Goal: Find specific page/section: Find specific page/section

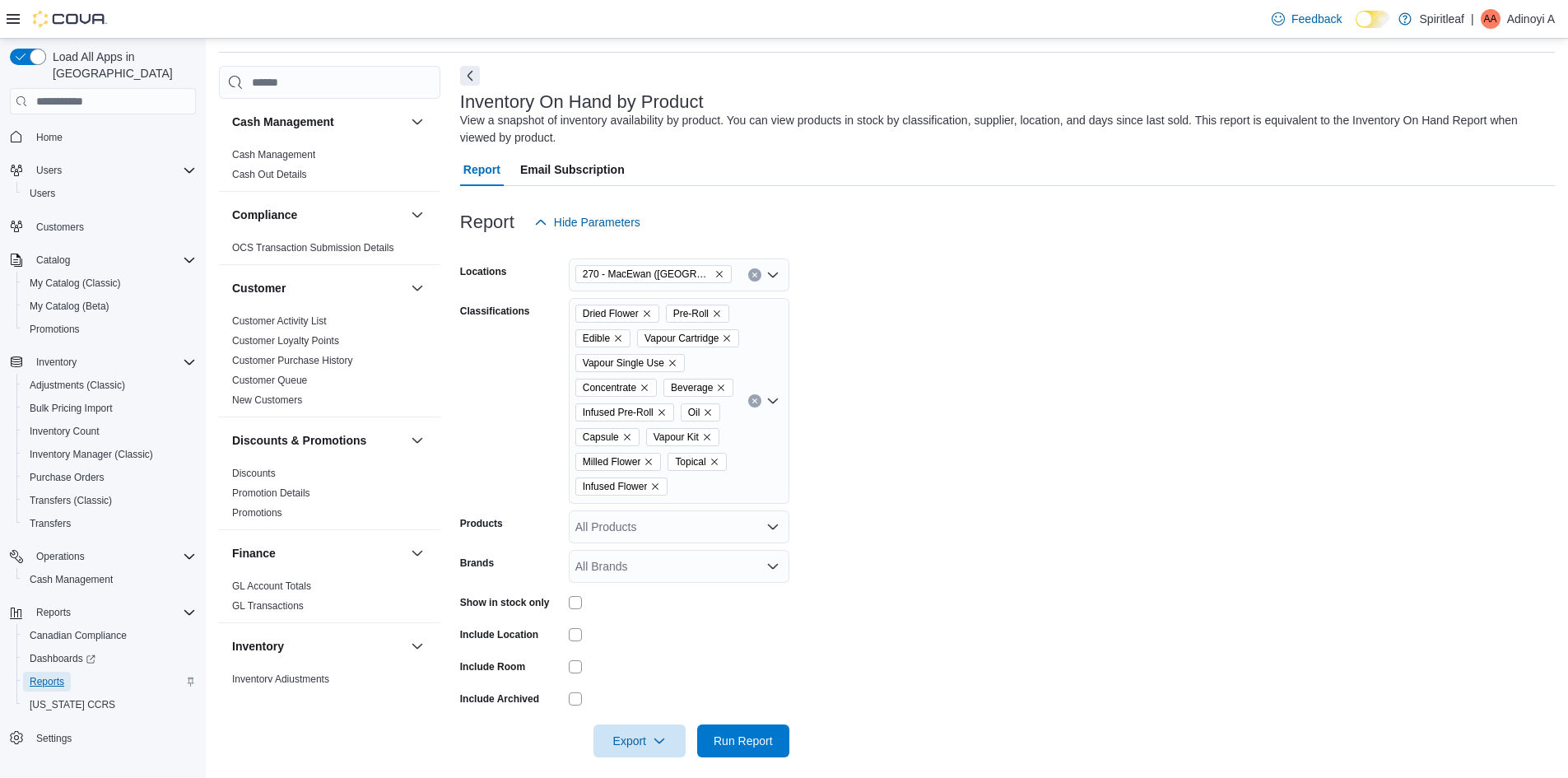
click at [61, 675] on span "Reports" at bounding box center [46, 682] width 35 height 14
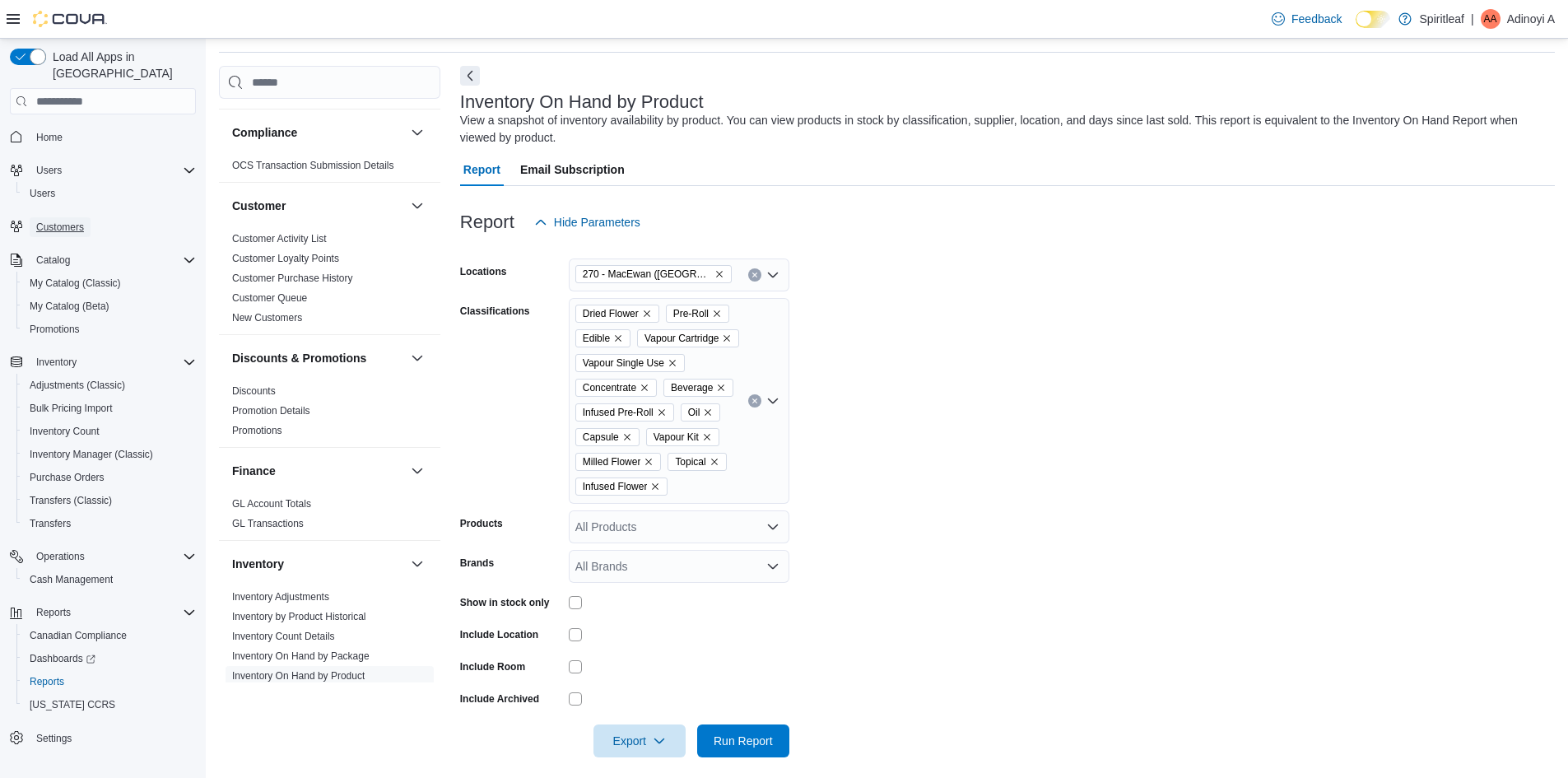
click at [58, 220] on span "Customers" at bounding box center [60, 227] width 48 height 14
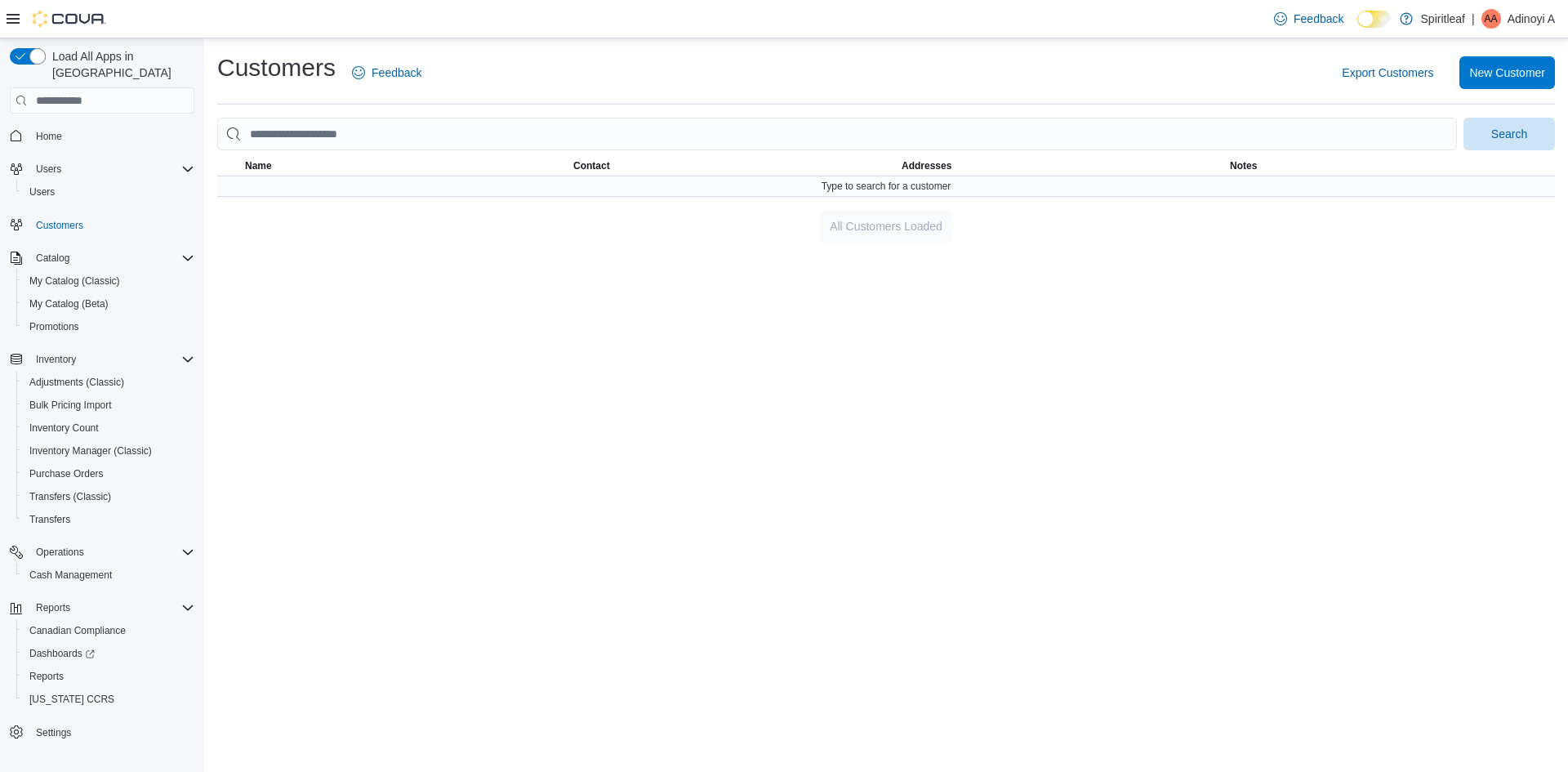
click at [715, 185] on div "Type to search for a customer" at bounding box center [886, 186] width 1338 height 19
click at [721, 184] on div "Type to search for a customer" at bounding box center [886, 186] width 1338 height 19
drag, startPoint x: 640, startPoint y: 116, endPoint x: 636, endPoint y: 124, distance: 8.9
click at [636, 124] on div "Customers Feedback Export Customers New Customer Search This table contains 0 r…" at bounding box center [886, 147] width 1338 height 191
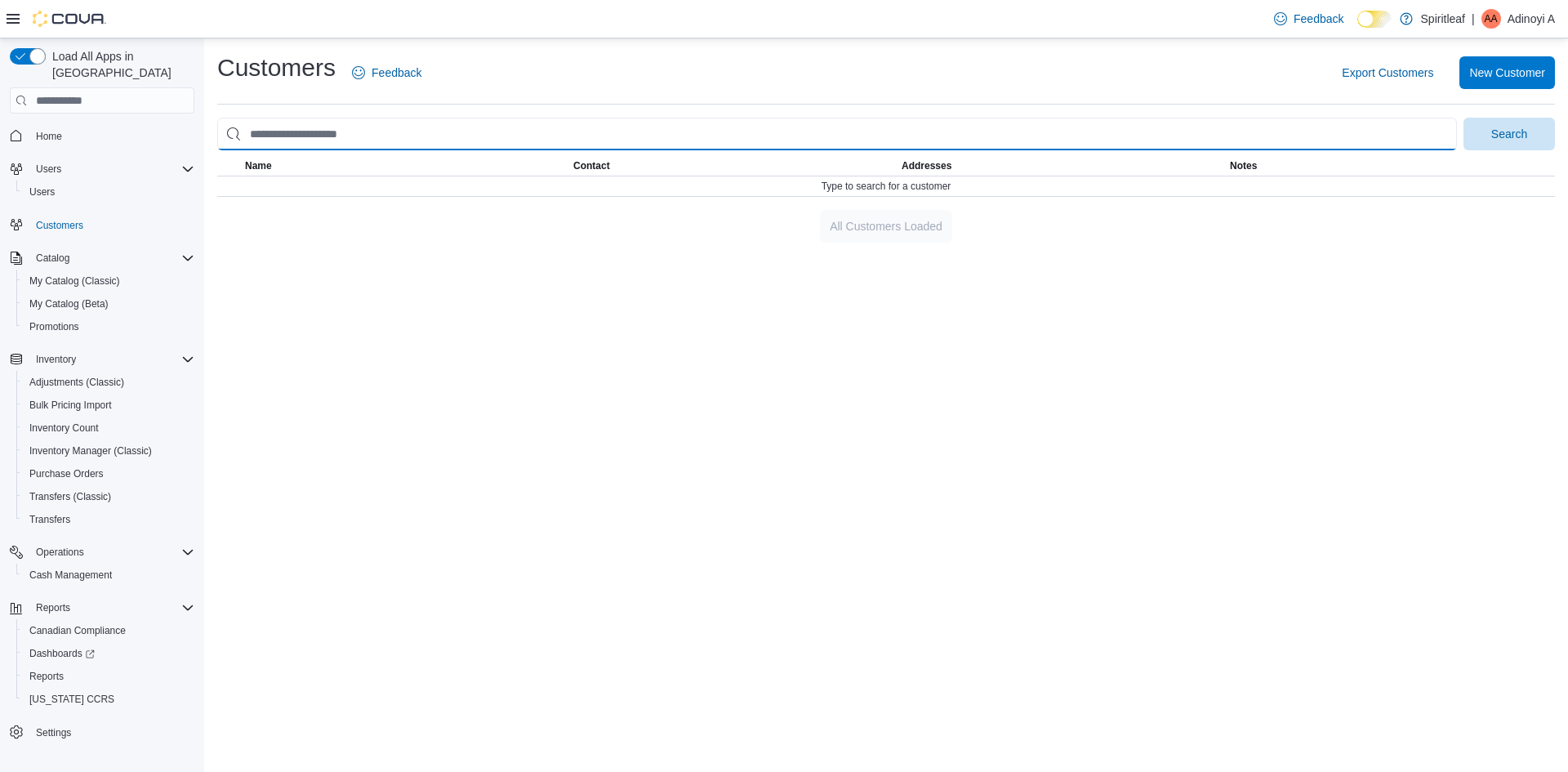
click at [636, 134] on input "search" at bounding box center [836, 133] width 1240 height 33
type input "***"
click at [1463, 117] on button "Search" at bounding box center [1509, 133] width 91 height 33
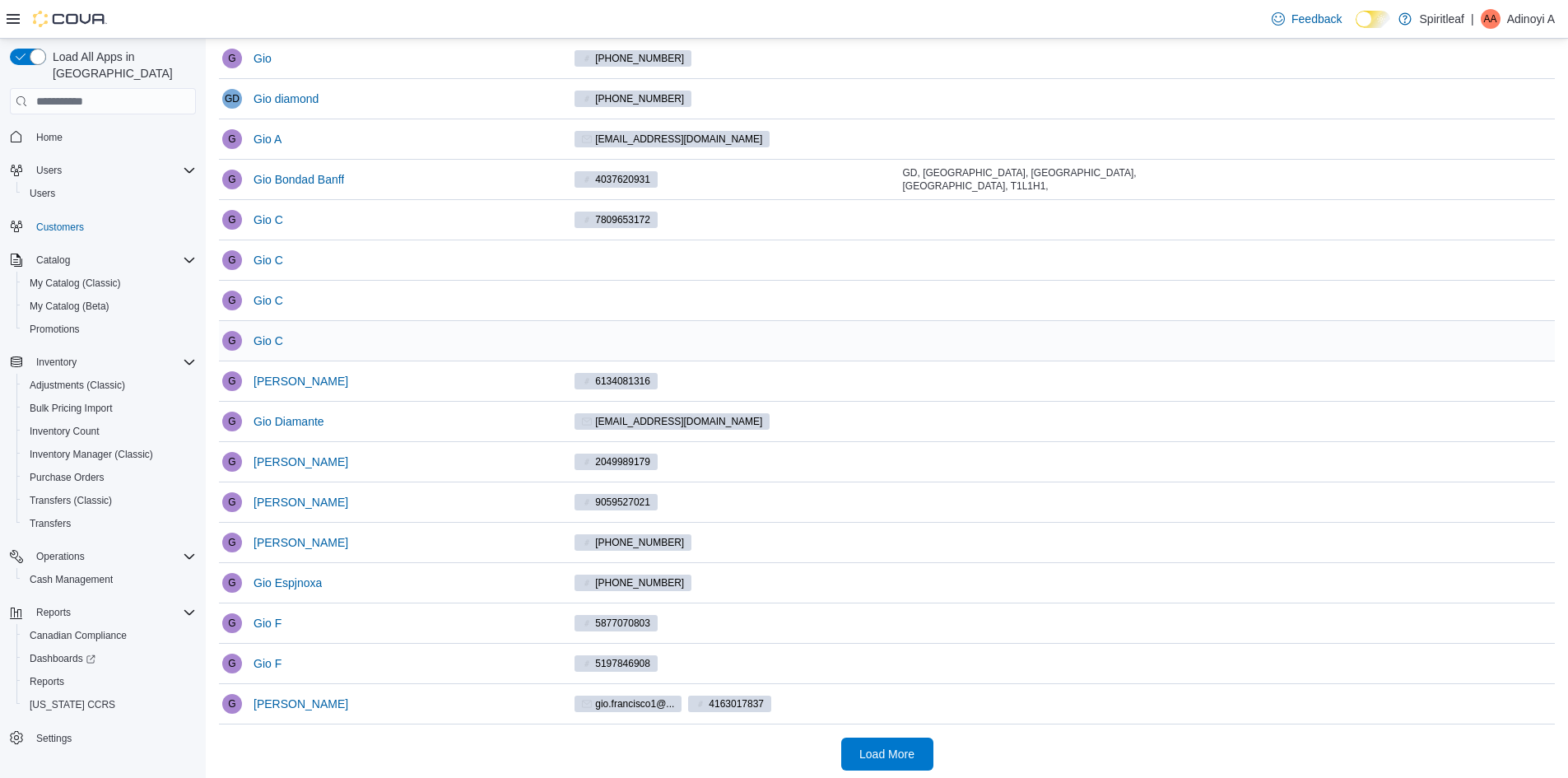
scroll to position [266, 0]
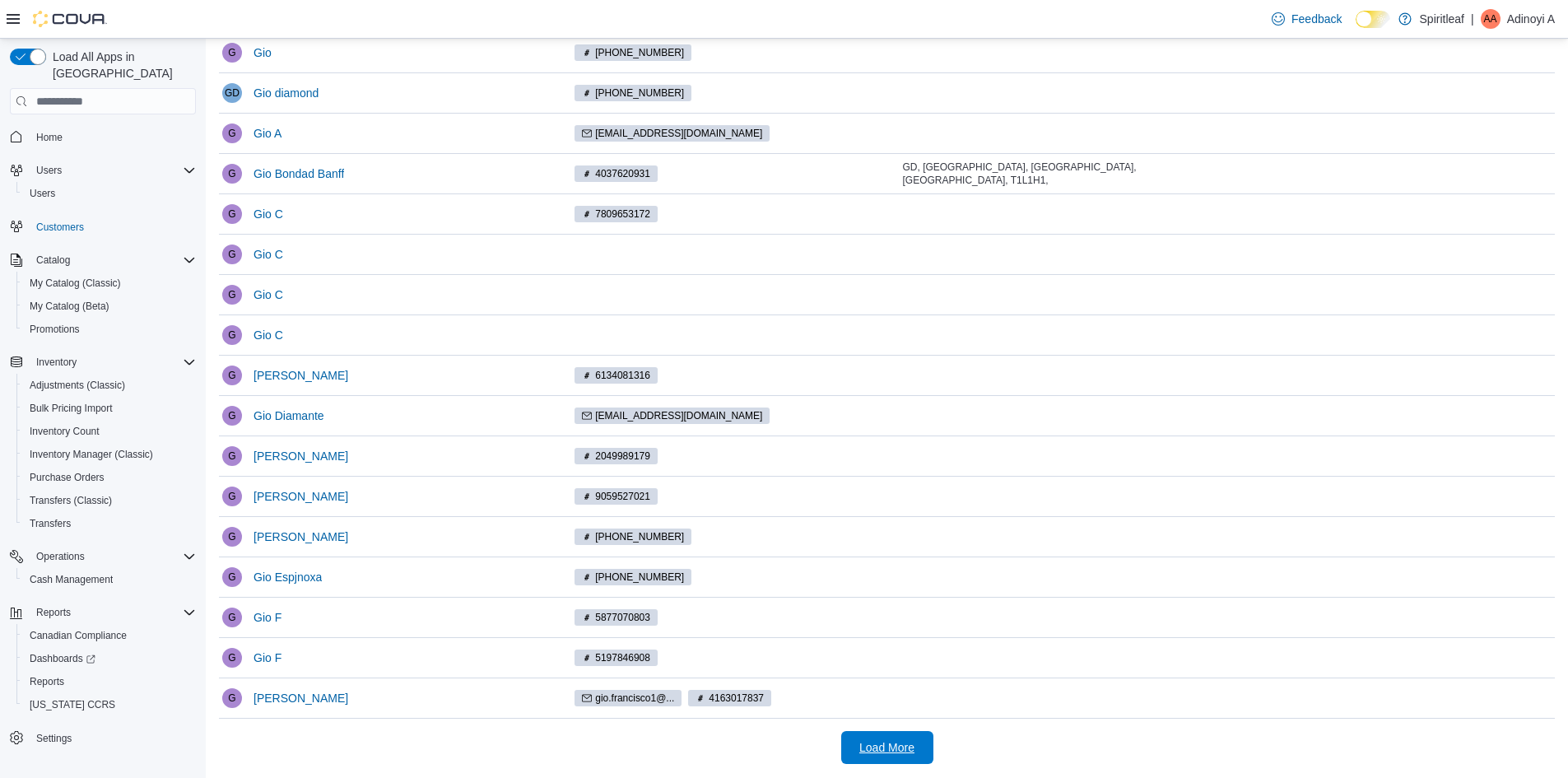
click at [884, 760] on span "Load More" at bounding box center [888, 747] width 73 height 33
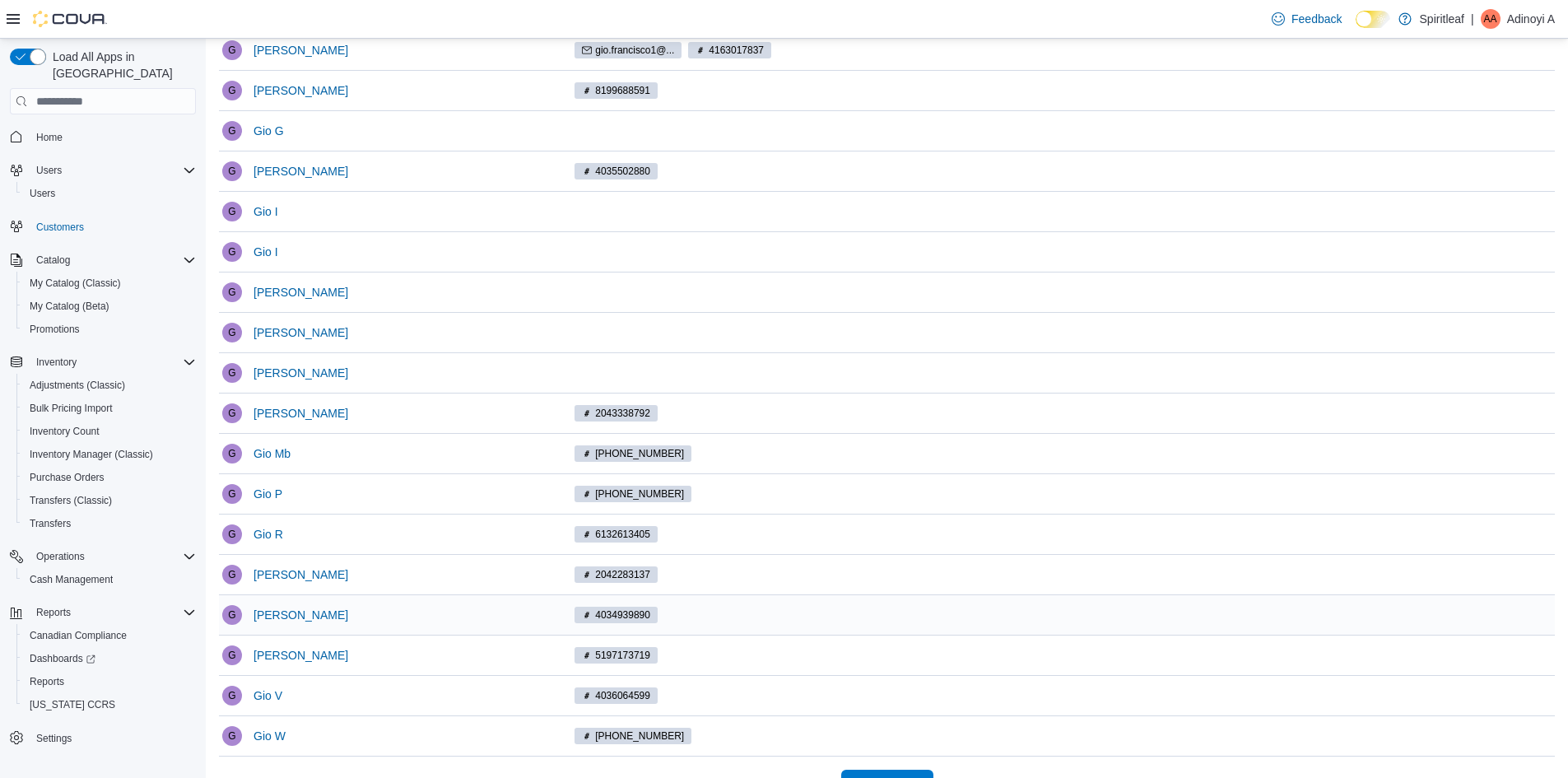
scroll to position [952, 0]
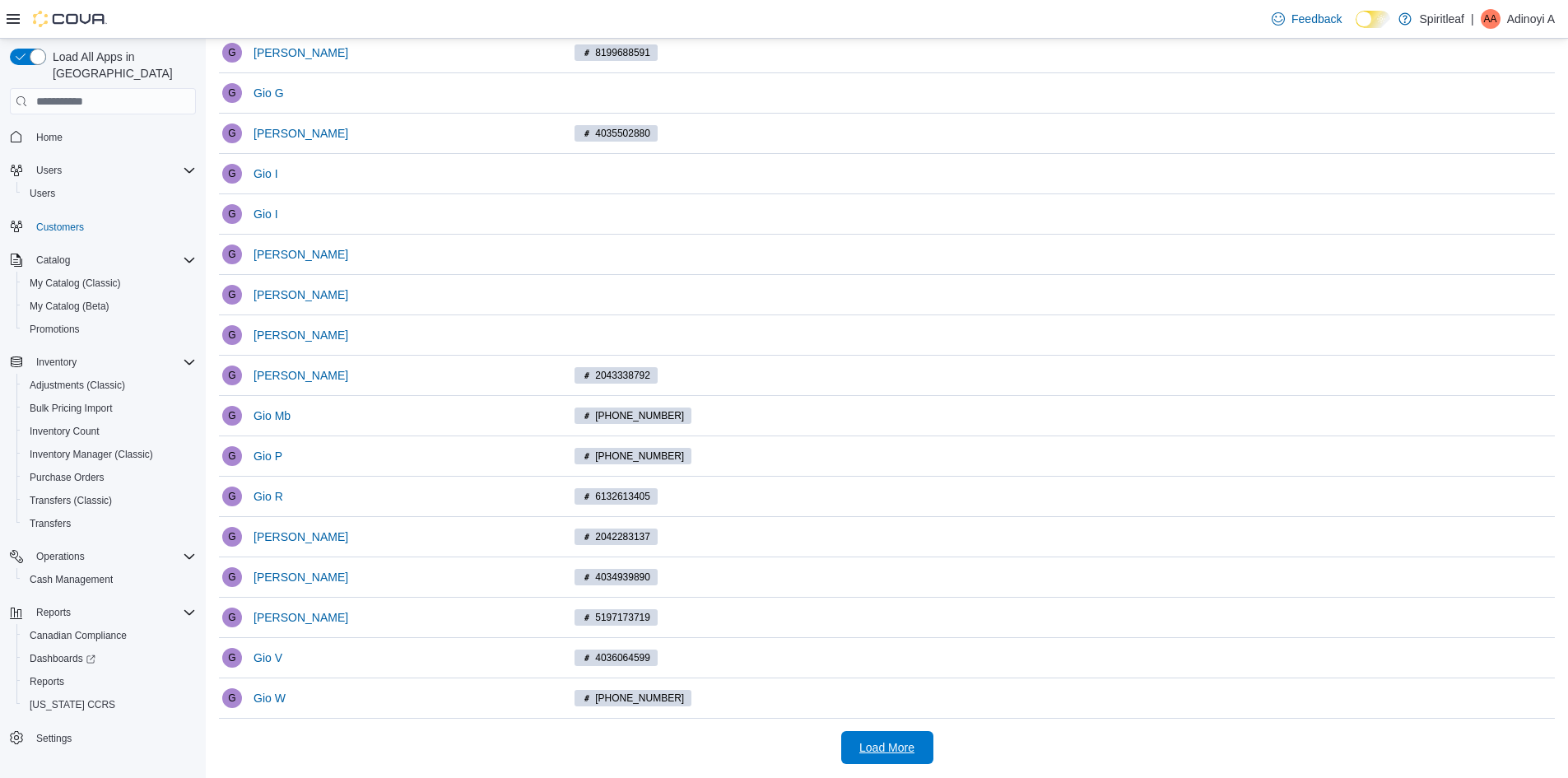
click at [891, 754] on span "Load More" at bounding box center [886, 748] width 55 height 17
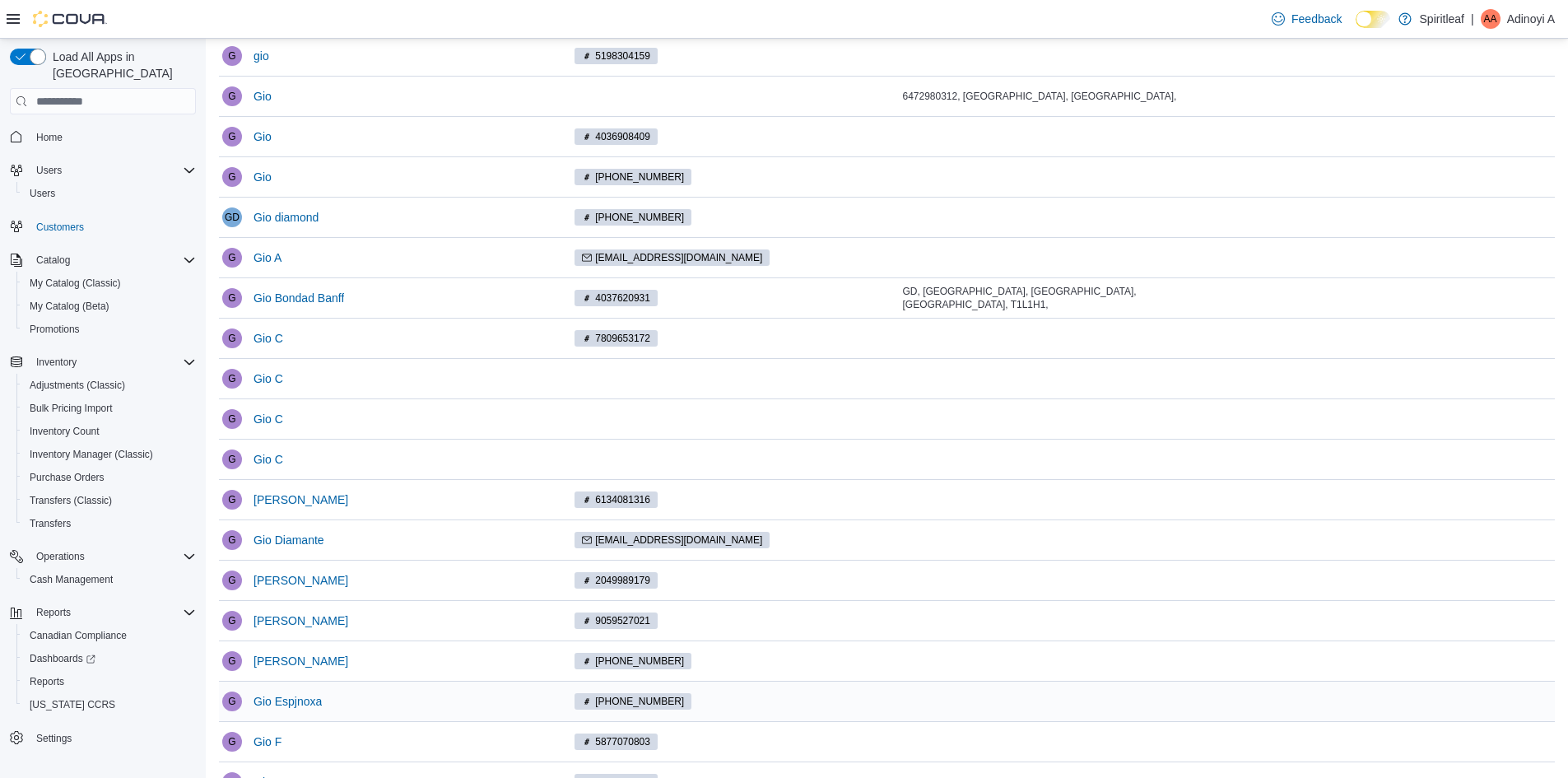
scroll to position [0, 0]
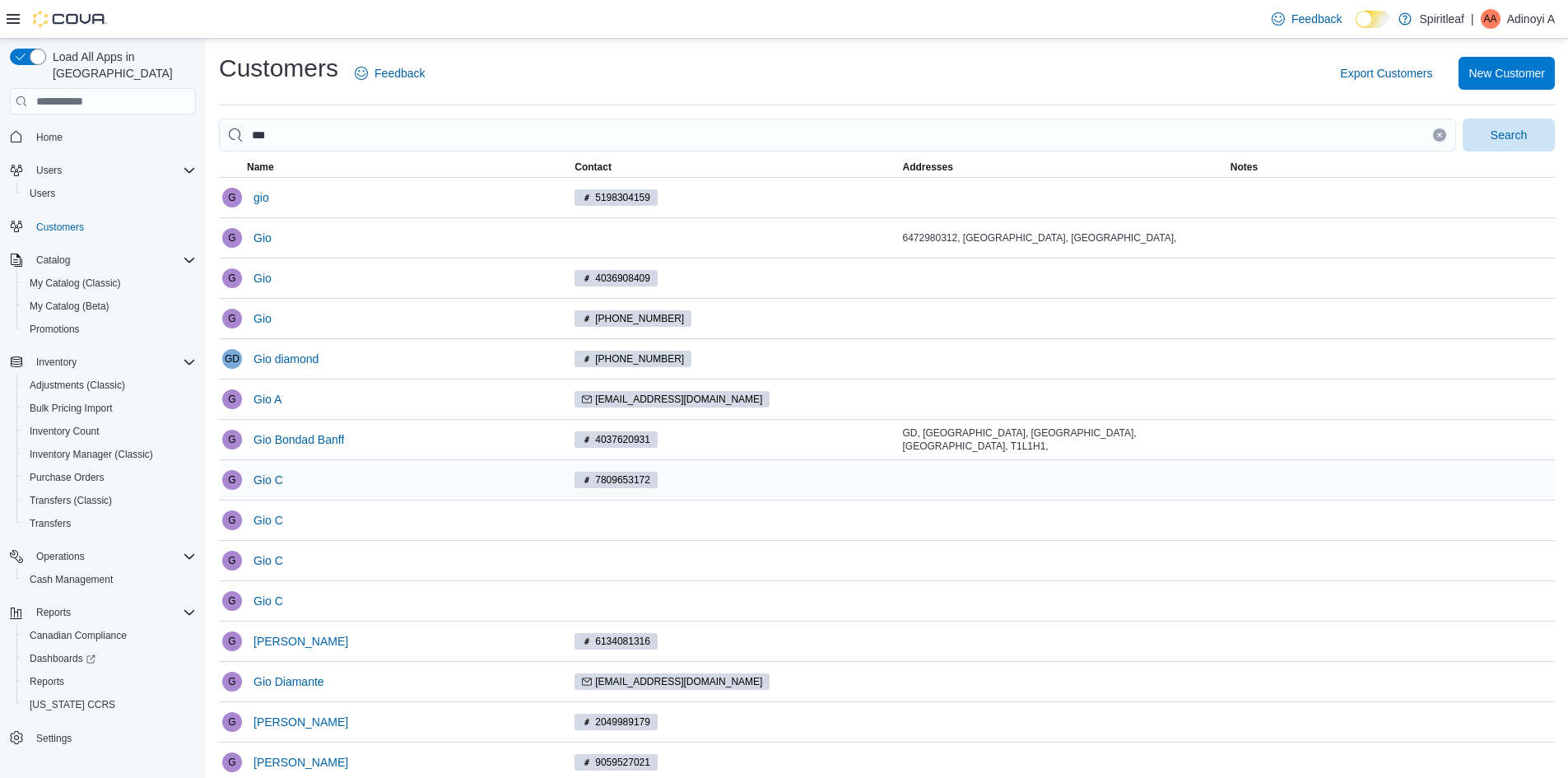
click at [360, 474] on div "Gio C" at bounding box center [408, 479] width 327 height 40
drag, startPoint x: 525, startPoint y: 479, endPoint x: 576, endPoint y: 478, distance: 51.0
click at [534, 478] on div "Gio C" at bounding box center [408, 479] width 327 height 40
drag, startPoint x: 583, startPoint y: 477, endPoint x: 540, endPoint y: 483, distance: 43.4
click at [582, 478] on span "7809653172" at bounding box center [616, 480] width 84 height 17
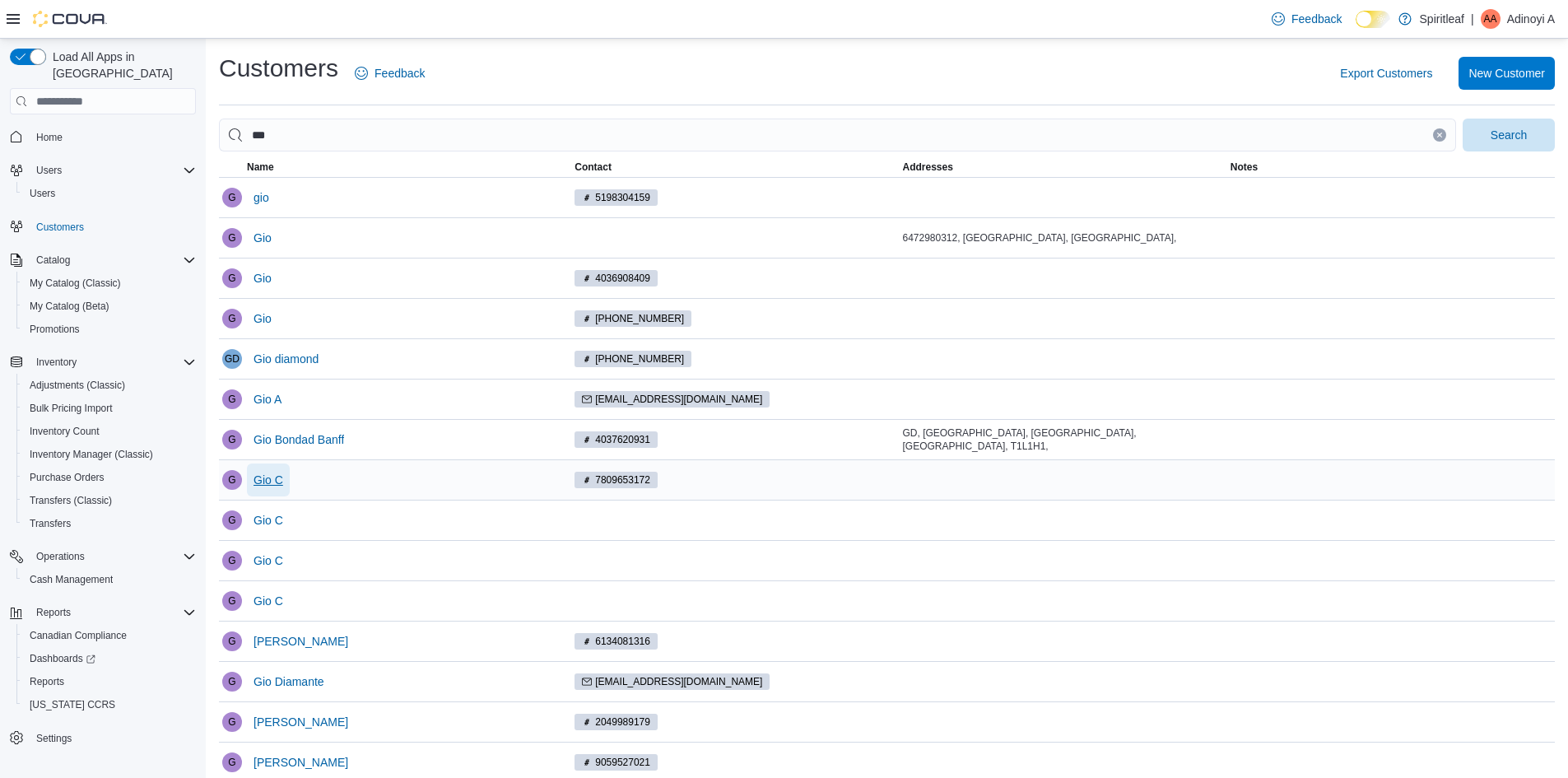
click at [270, 475] on span "Gio C" at bounding box center [268, 480] width 30 height 17
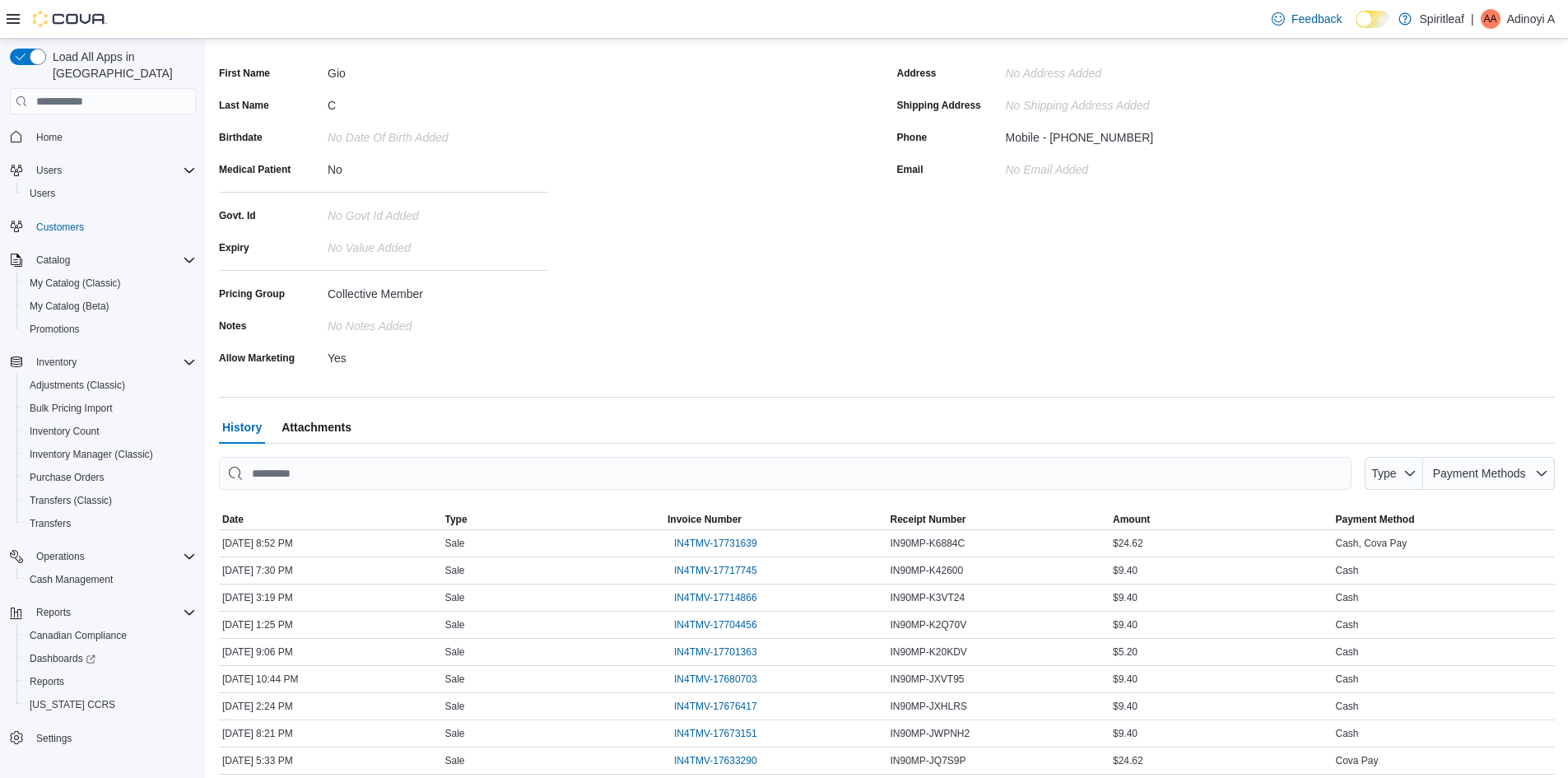
scroll to position [257, 0]
